Goal: Task Accomplishment & Management: Use online tool/utility

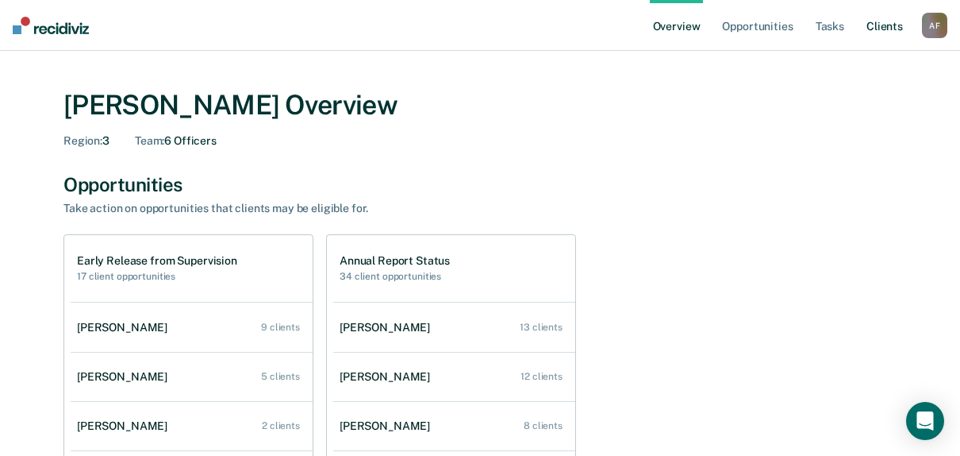
click at [879, 30] on link "Client s" at bounding box center [885, 25] width 43 height 51
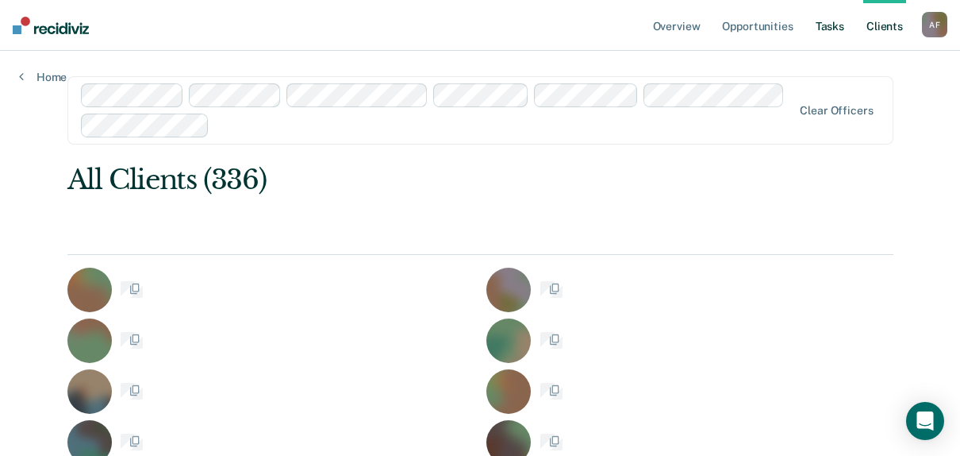
click at [831, 25] on link "Tasks" at bounding box center [830, 25] width 35 height 51
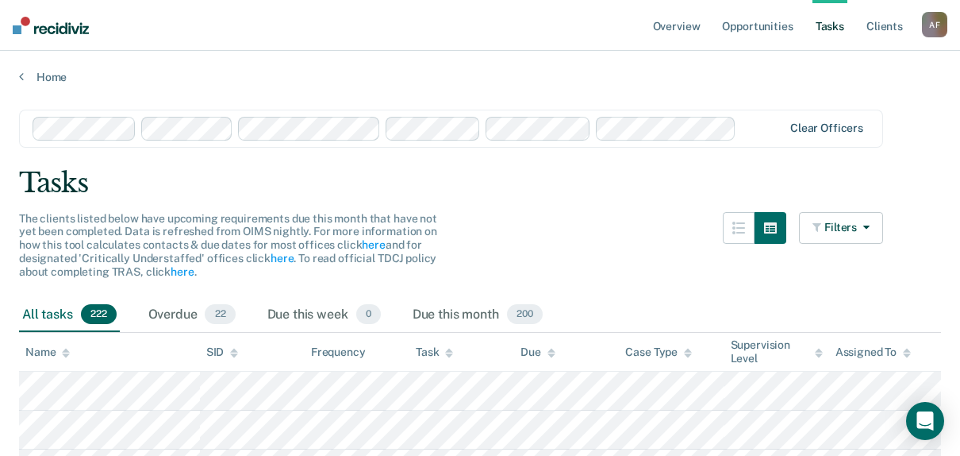
click at [872, 122] on div "Clear officers" at bounding box center [451, 129] width 864 height 38
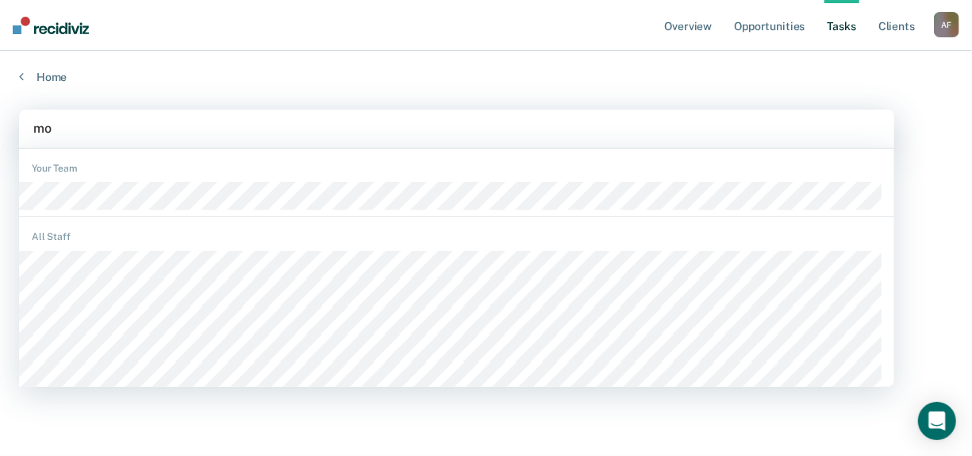
type input "mon"
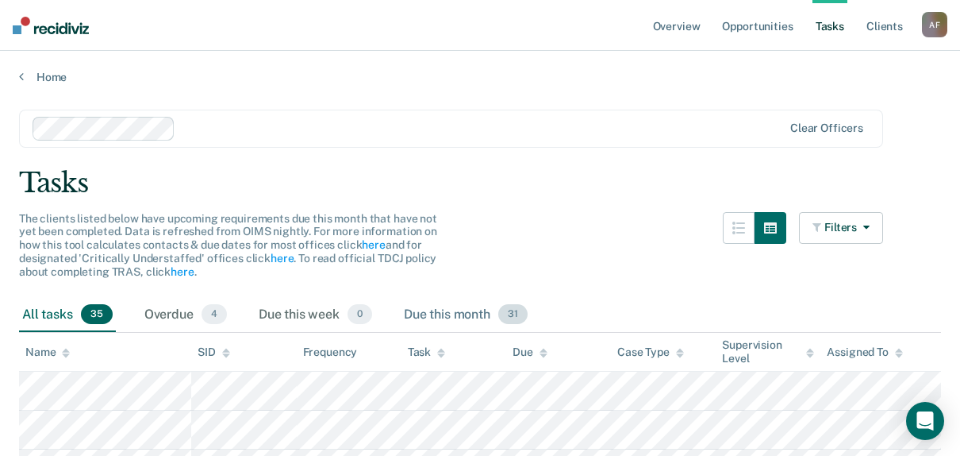
click at [466, 317] on div "Due this month 31" at bounding box center [466, 315] width 130 height 35
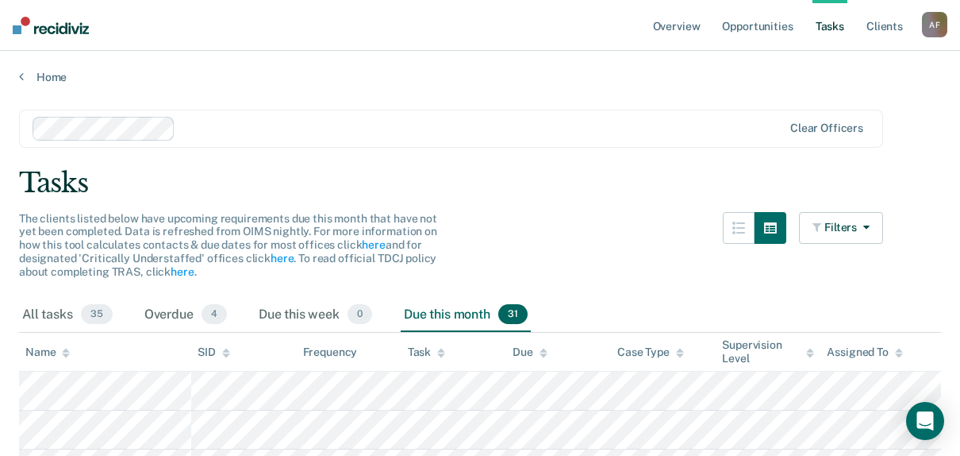
drag, startPoint x: 578, startPoint y: 169, endPoint x: 542, endPoint y: 192, distance: 42.5
click at [541, 190] on div "Tasks" at bounding box center [480, 183] width 922 height 33
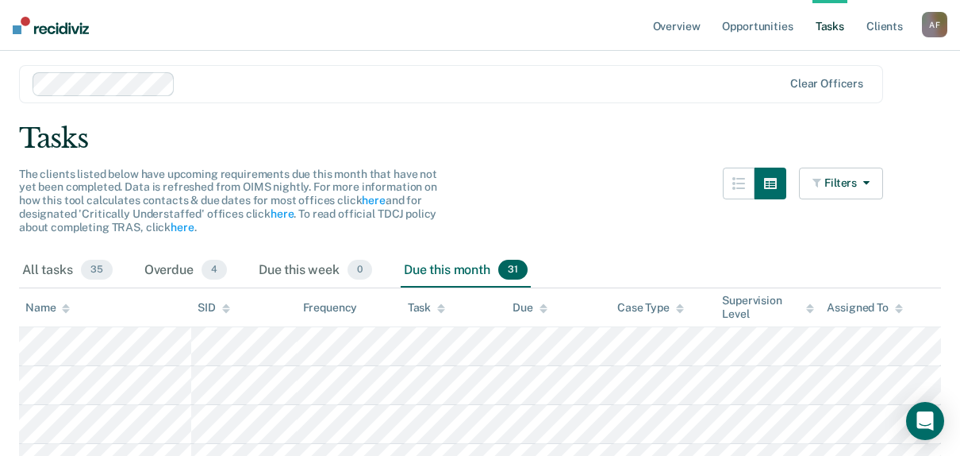
scroll to position [79, 0]
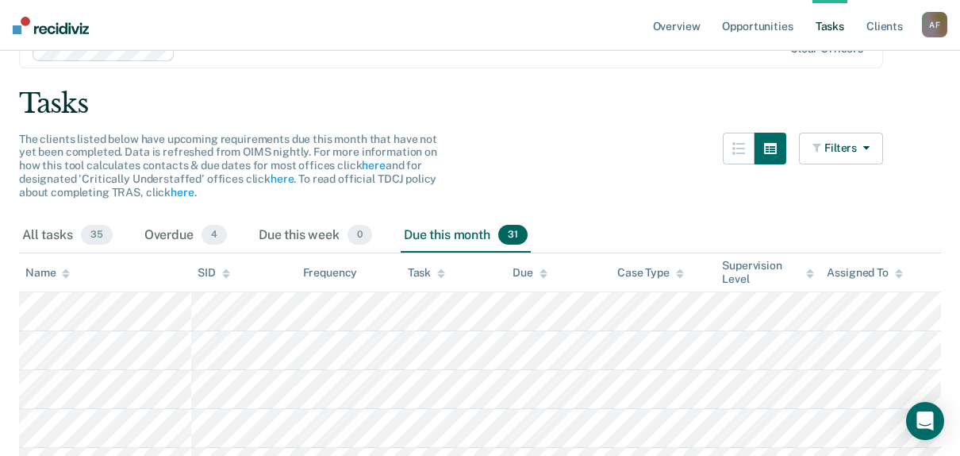
click at [439, 275] on icon at bounding box center [441, 273] width 8 height 10
